Goal: Information Seeking & Learning: Check status

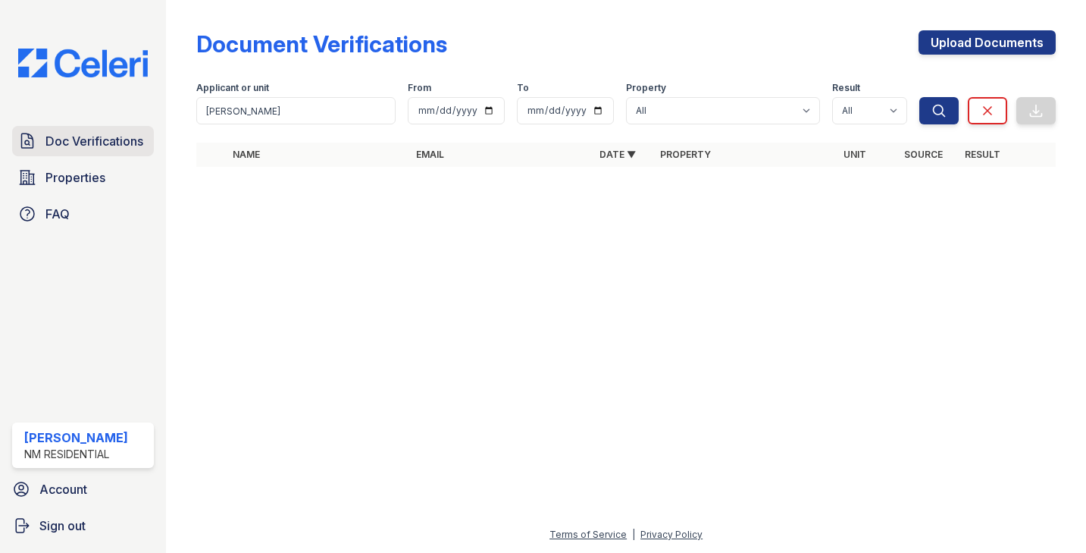
click at [144, 128] on link "Doc Verifications" at bounding box center [83, 141] width 142 height 30
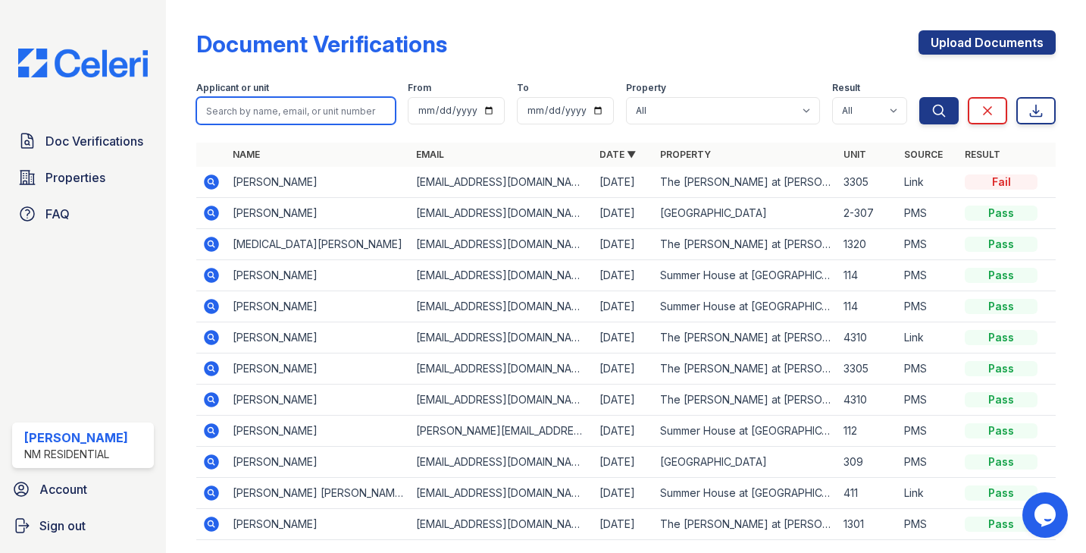
click at [262, 105] on input "search" at bounding box center [295, 110] width 199 height 27
type input "jerome"
click at [919, 97] on button "Search" at bounding box center [938, 110] width 39 height 27
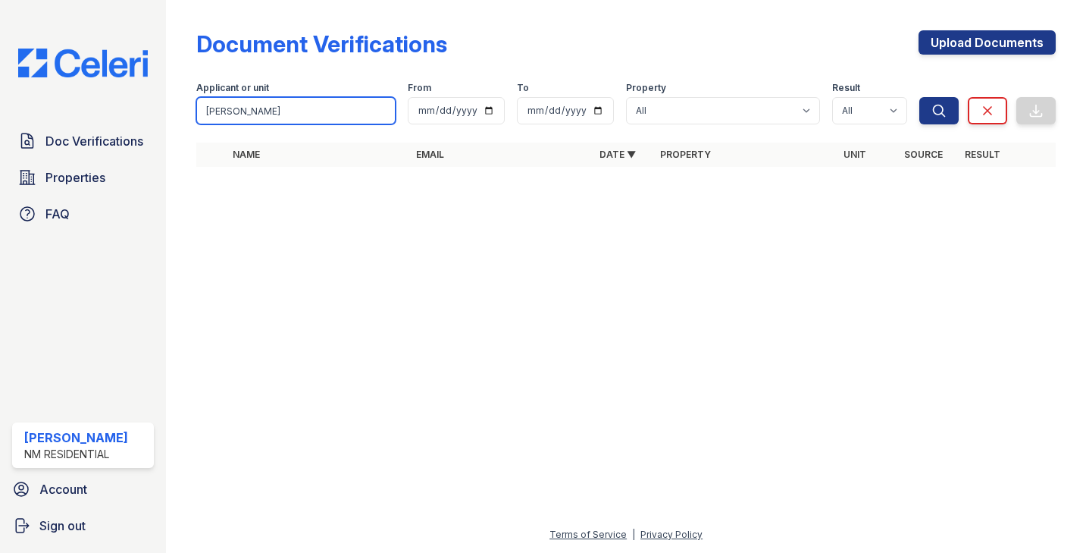
drag, startPoint x: 261, startPoint y: 110, endPoint x: 171, endPoint y: 110, distance: 90.2
click at [171, 110] on div "Document Verifications Upload Documents Filter Applicant or unit jerome From To…" at bounding box center [626, 276] width 920 height 553
type input "[PERSON_NAME]"
click at [919, 97] on button "Search" at bounding box center [938, 110] width 39 height 27
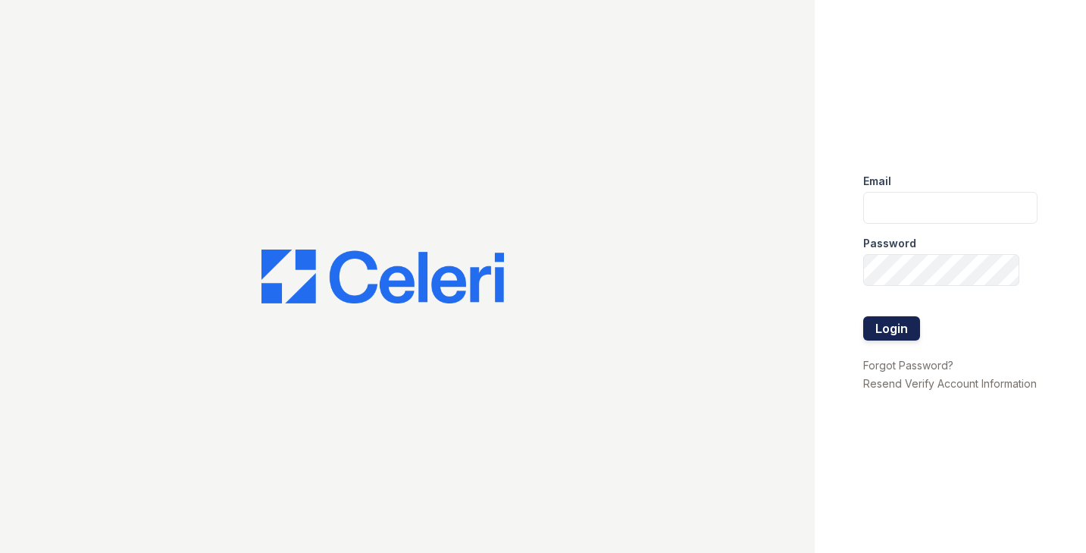
type input "[EMAIL_ADDRESS][DOMAIN_NAME]"
click at [890, 316] on button "Login" at bounding box center [891, 328] width 57 height 24
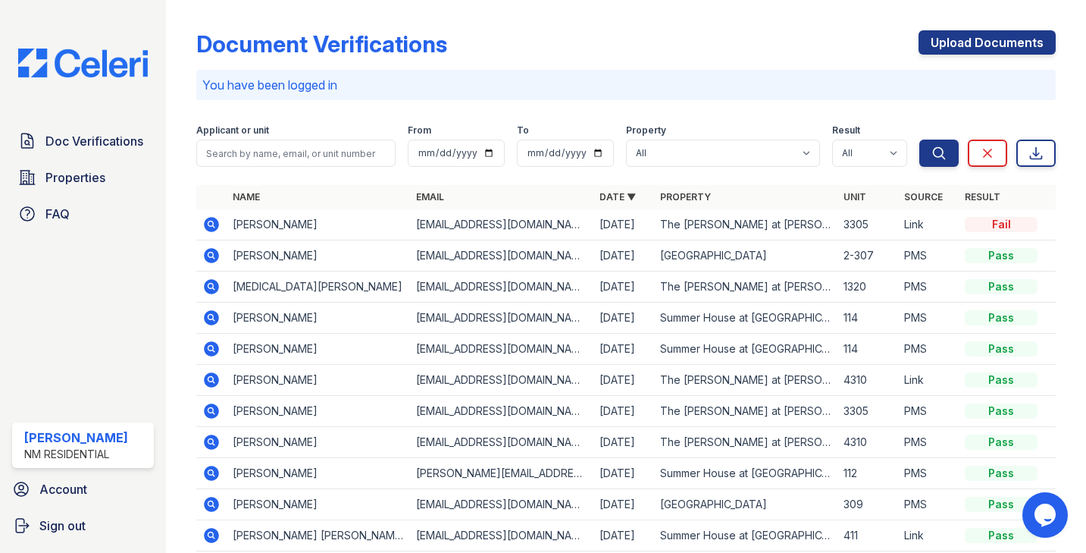
scroll to position [94, 0]
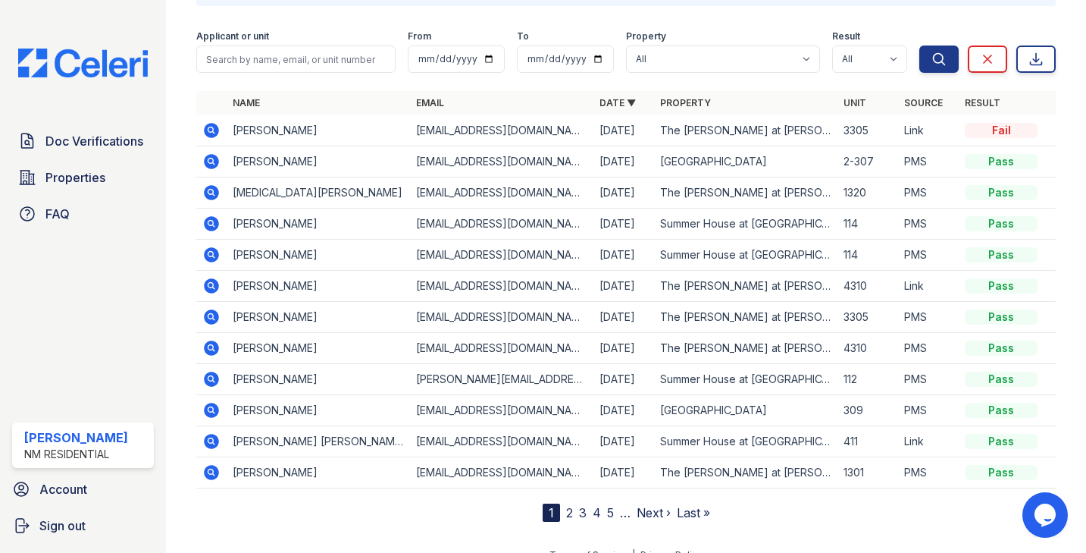
click at [590, 127] on td "[EMAIL_ADDRESS][DOMAIN_NAME]" at bounding box center [501, 130] width 183 height 31
